Goal: Task Accomplishment & Management: Use online tool/utility

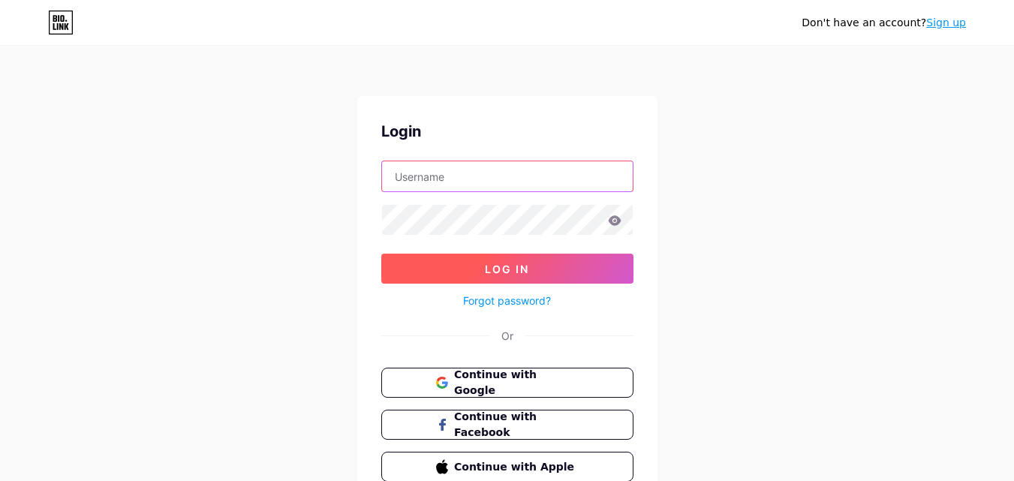
type input "[EMAIL_ADDRESS][DOMAIN_NAME]"
click at [464, 261] on button "Log In" at bounding box center [507, 269] width 252 height 30
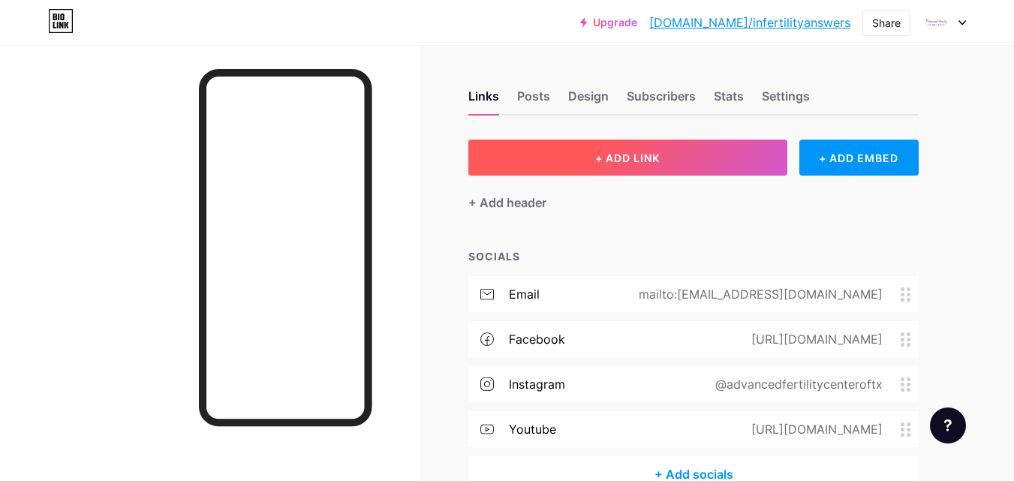
click at [555, 172] on button "+ ADD LINK" at bounding box center [627, 158] width 319 height 36
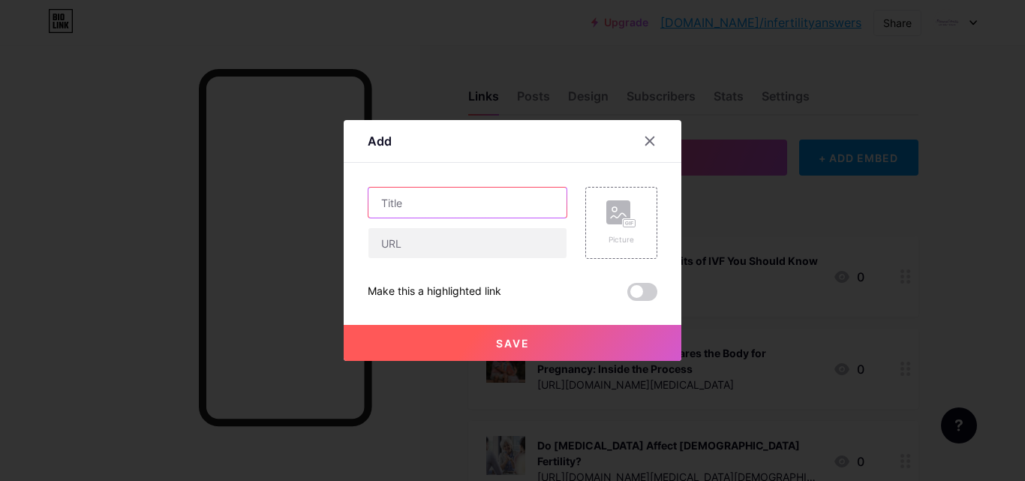
click at [456, 209] on input "text" at bounding box center [468, 203] width 198 height 30
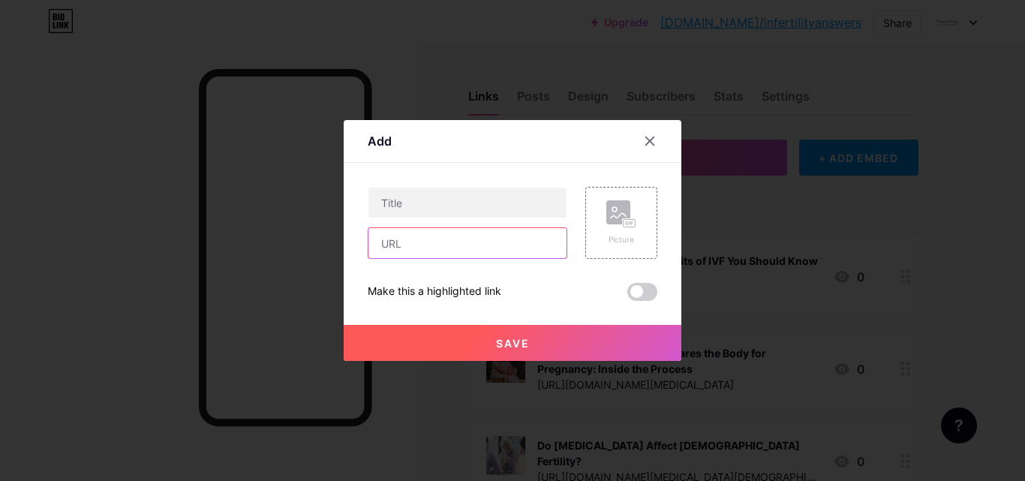
click at [445, 245] on input "text" at bounding box center [468, 243] width 198 height 30
paste input "[URL][DOMAIN_NAME]"
type input "[URL][DOMAIN_NAME]"
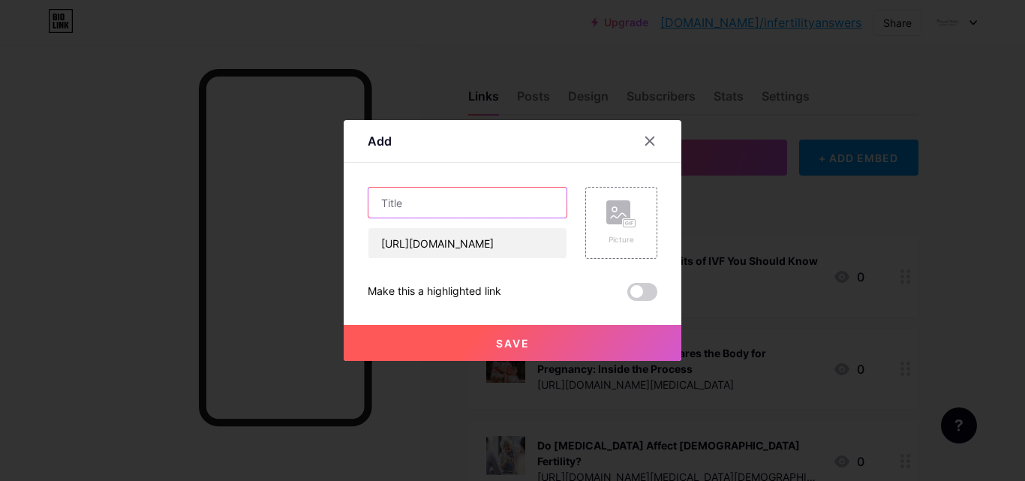
click at [394, 209] on input "text" at bounding box center [468, 203] width 198 height 30
paste input "[MEDICAL_DATA] for Fertility: Who Needs It and Why?"
type input "[MEDICAL_DATA] for Fertility: Who Needs It and Why?"
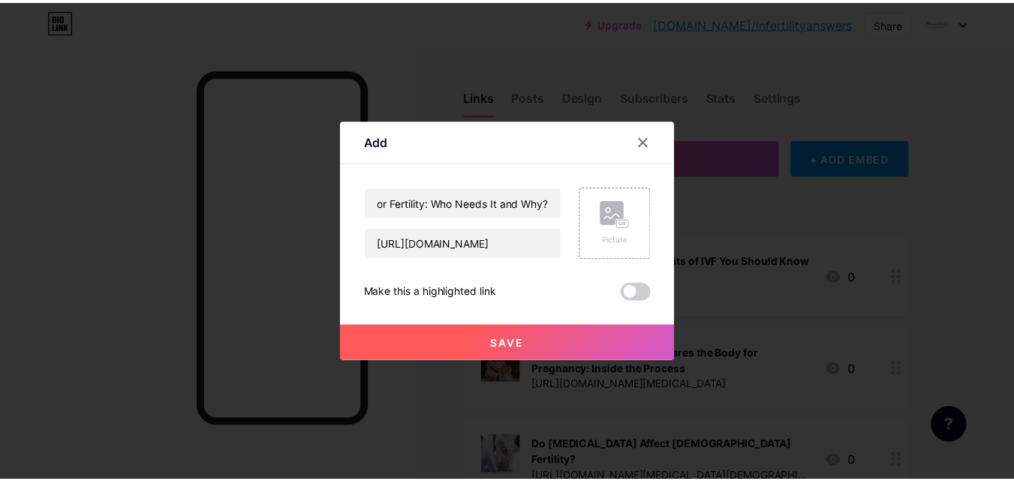
scroll to position [0, 0]
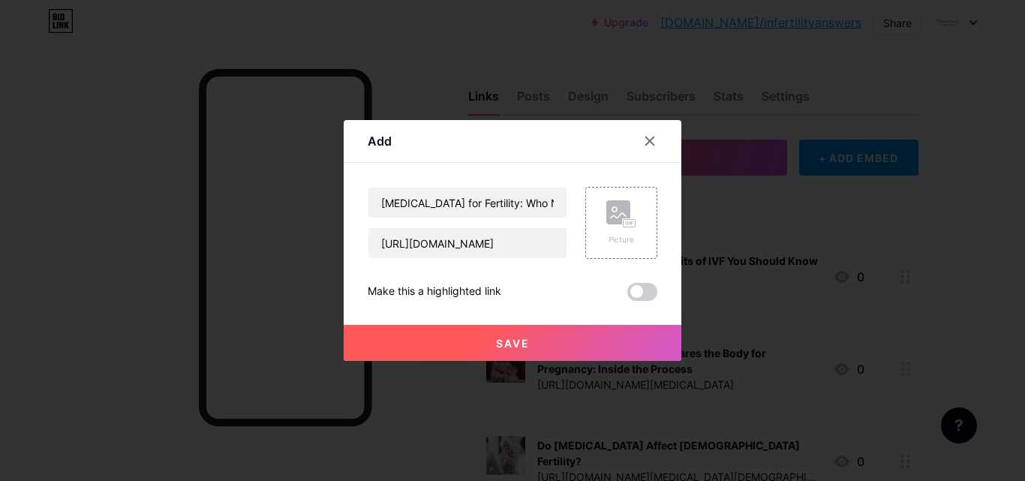
click at [525, 349] on span "Save" at bounding box center [513, 343] width 34 height 13
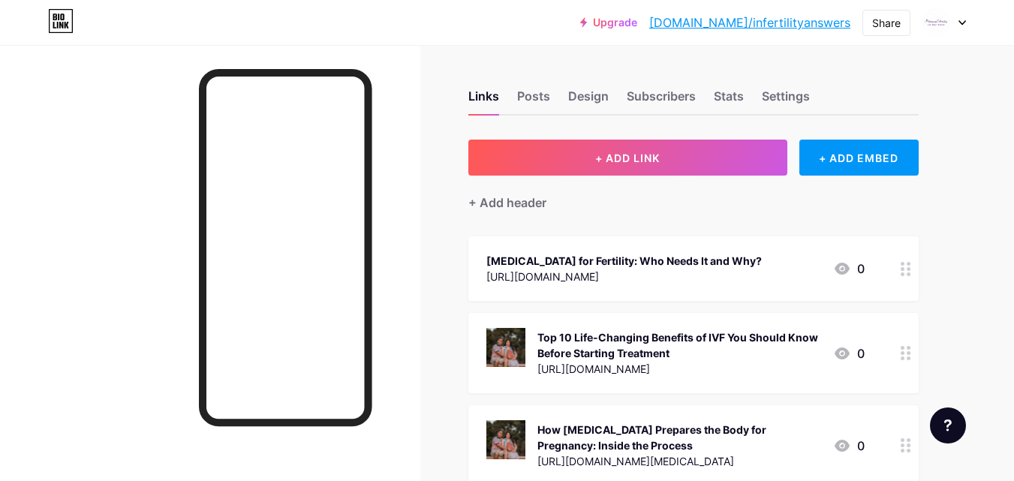
click at [839, 23] on link "[DOMAIN_NAME]/infertilityanswers" at bounding box center [749, 23] width 201 height 18
